Goal: Task Accomplishment & Management: Complete application form

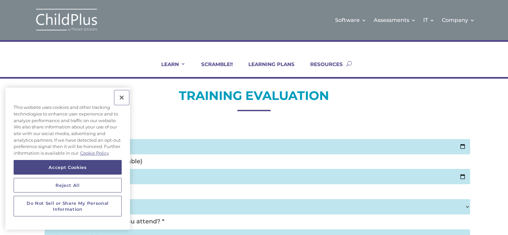
click at [120, 98] on button "Close" at bounding box center [121, 97] width 15 height 15
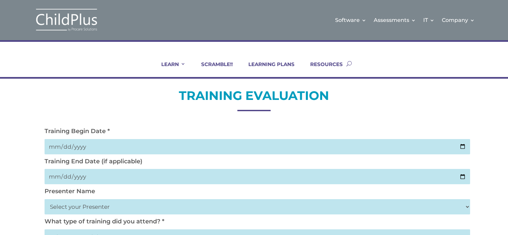
click at [98, 146] on input "date" at bounding box center [258, 146] width 426 height 15
click at [461, 147] on input "date" at bounding box center [258, 146] width 426 height 15
type input "[DATE]"
click at [464, 178] on input "date" at bounding box center [258, 176] width 426 height 15
type input "[DATE]"
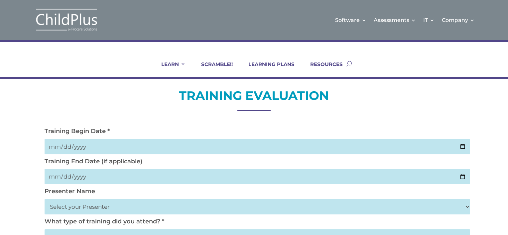
click at [469, 209] on select "Select your Presenter [PERSON_NAME] [PERSON_NAME] [PERSON_NAME] [PERSON_NAME] […" at bounding box center [258, 207] width 426 height 15
select select "[PERSON_NAME]"
click at [45, 200] on select "Select your Presenter [PERSON_NAME] [PERSON_NAME] [PERSON_NAME] [PERSON_NAME] […" at bounding box center [258, 207] width 426 height 15
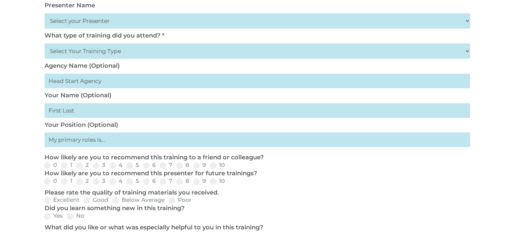
scroll to position [187, 0]
click at [467, 51] on select "Select Your Training Type On-site (at your agency) Virtual Visit Live Group Web…" at bounding box center [258, 50] width 426 height 15
select select "Live Group Webinar"
click at [45, 43] on select "Select Your Training Type On-site (at your agency) Virtual Visit Live Group Web…" at bounding box center [258, 50] width 426 height 15
click at [146, 80] on input "text" at bounding box center [258, 80] width 426 height 15
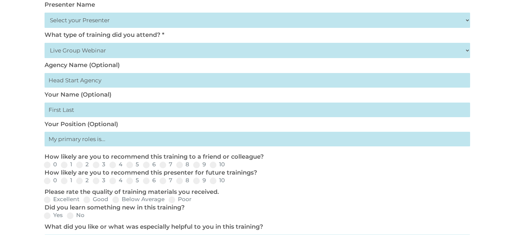
click at [112, 81] on input "text" at bounding box center [258, 80] width 426 height 15
type input "Fresno EOC Head Start"
click at [80, 114] on input "text" at bounding box center [258, 110] width 426 height 15
type input "[PERSON_NAME]"
click at [75, 145] on input "text" at bounding box center [258, 139] width 426 height 15
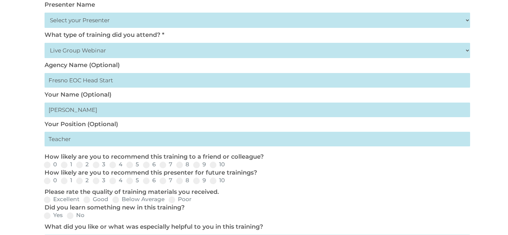
click at [75, 145] on input "Teacher" at bounding box center [258, 139] width 426 height 15
type input "Teacher II"
click at [214, 167] on span at bounding box center [213, 165] width 7 height 7
click at [228, 167] on input "10" at bounding box center [230, 167] width 4 height 4
radio input "true"
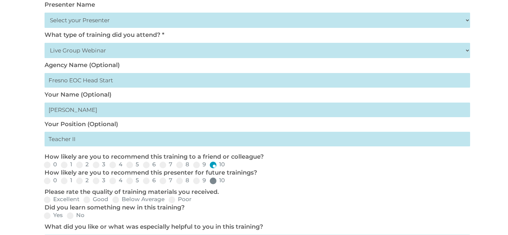
click at [211, 181] on span at bounding box center [213, 181] width 7 height 7
click at [228, 181] on input "10" at bounding box center [230, 183] width 4 height 4
radio input "true"
click at [47, 199] on span at bounding box center [47, 200] width 7 height 7
click at [83, 200] on input "Excellent" at bounding box center [85, 202] width 4 height 4
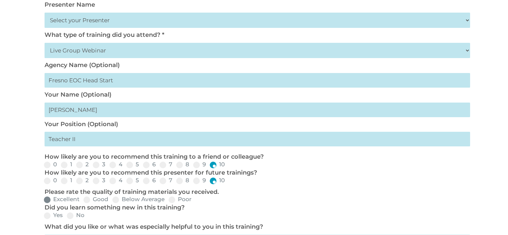
radio input "true"
click at [47, 216] on span at bounding box center [47, 216] width 7 height 7
click at [66, 216] on input "Yes" at bounding box center [68, 218] width 4 height 4
radio input "true"
click at [88, 216] on input "No" at bounding box center [90, 218] width 4 height 4
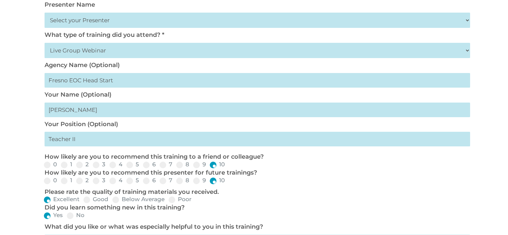
radio input "true"
click at [66, 216] on input "Yes" at bounding box center [68, 218] width 4 height 4
radio input "true"
click at [88, 216] on input "No" at bounding box center [90, 218] width 4 height 4
radio input "true"
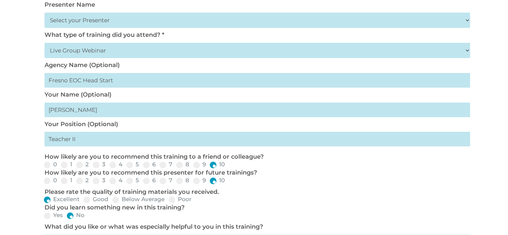
click at [66, 216] on input "Yes" at bounding box center [68, 218] width 4 height 4
radio input "true"
click at [88, 216] on input "No" at bounding box center [90, 218] width 4 height 4
radio input "true"
click at [66, 216] on input "Yes" at bounding box center [68, 218] width 4 height 4
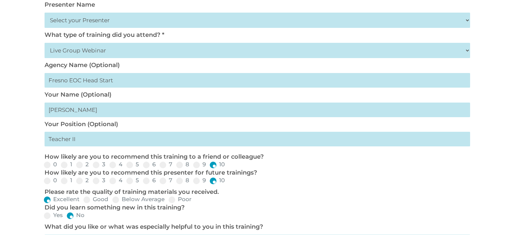
radio input "true"
click at [490, 158] on div "TRAINING EVALUATION Training Begin Date * [DATE] Training End Date (if applicab…" at bounding box center [254, 145] width 508 height 506
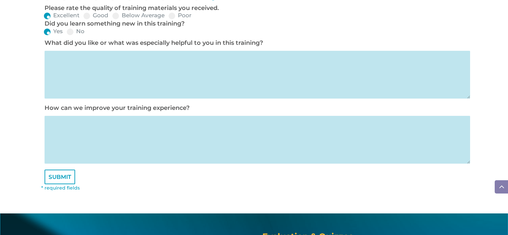
scroll to position [371, 0]
click at [52, 61] on textarea at bounding box center [258, 75] width 426 height 48
type textarea "User friendly. Great speaker"
click at [55, 124] on textarea at bounding box center [258, 140] width 426 height 48
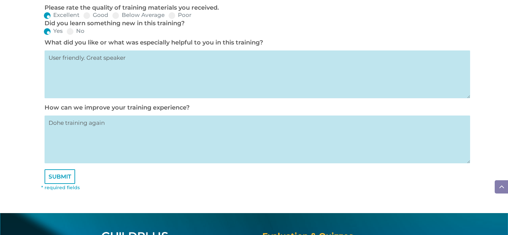
click at [60, 125] on textarea "Dohe training again" at bounding box center [258, 140] width 426 height 48
click at [74, 126] on textarea "Reapeat he training again" at bounding box center [258, 140] width 426 height 48
click at [122, 126] on textarea "Repeat the training again" at bounding box center [258, 140] width 426 height 48
click at [122, 127] on textarea "Repeat the training again, Practice makes perfect" at bounding box center [258, 140] width 426 height 48
type textarea "Repeat the training again. Practice makes perfect"
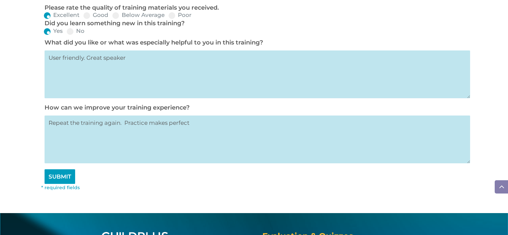
click at [56, 180] on input "SUBMIT" at bounding box center [60, 177] width 31 height 15
